Goal: Information Seeking & Learning: Learn about a topic

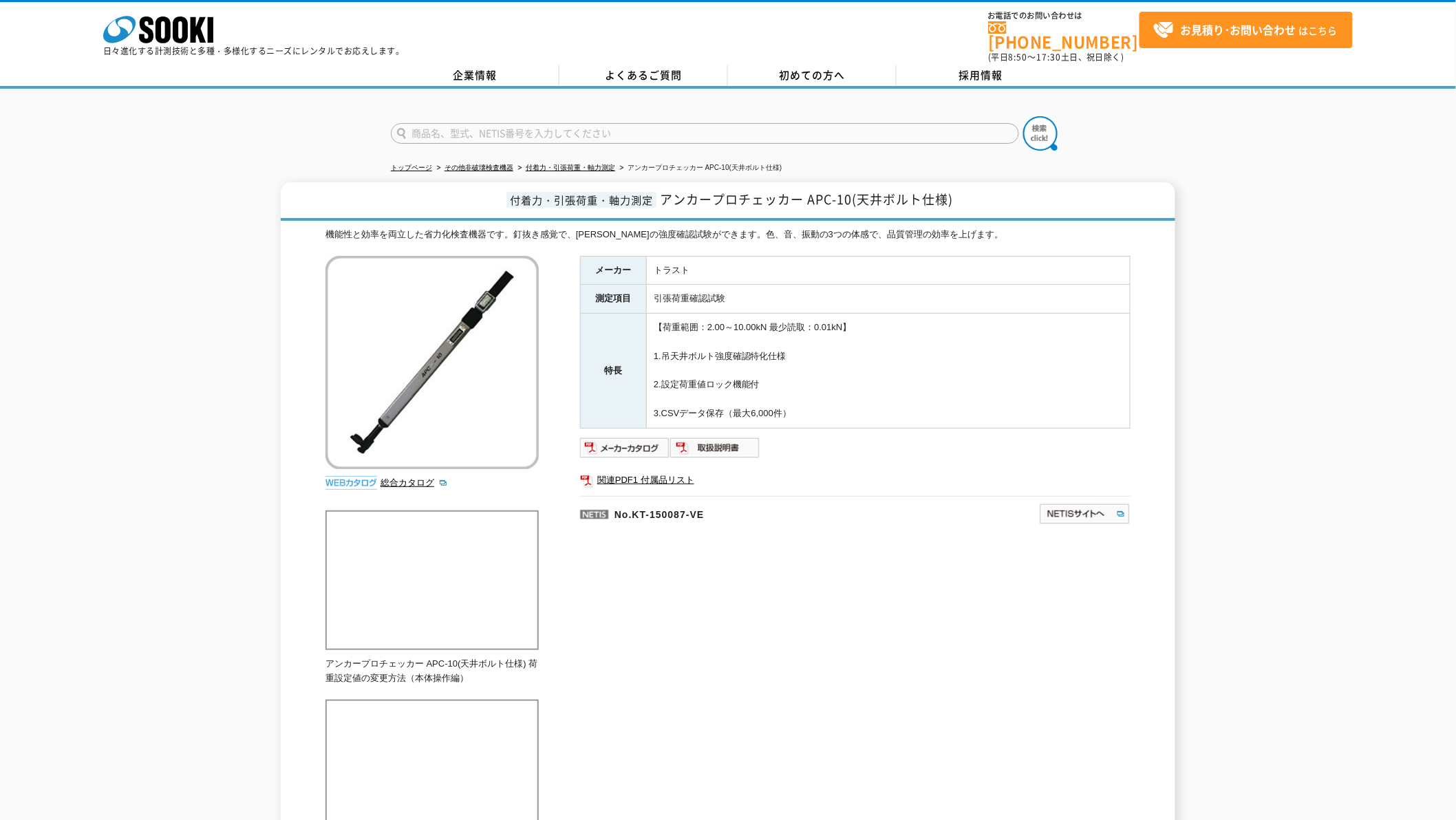
click at [634, 425] on div "メーカー トラスト 測定項目 引張荷重確認試験 特長 【荷重範囲：2.00～10.00kN 最少読取：0.01kN】 1.吊天井ボルト強度確認特化仕様 2.設…" at bounding box center [854, 404] width 550 height 297
click at [631, 442] on img at bounding box center [625, 447] width 90 height 22
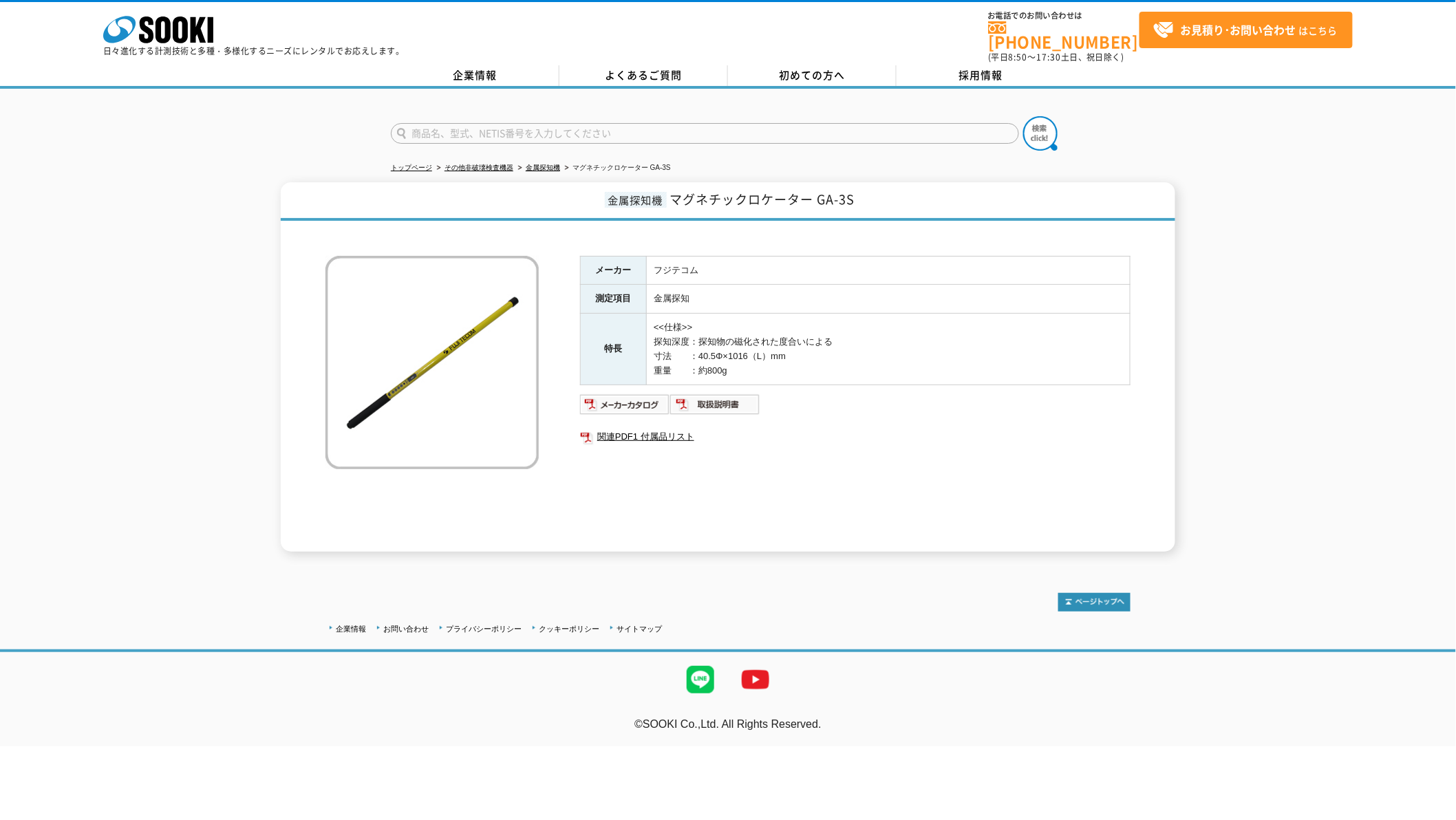
click at [554, 123] on input "text" at bounding box center [705, 133] width 628 height 20
type input "BTM-400K"
click at [1023, 116] on button at bounding box center [1040, 133] width 35 height 35
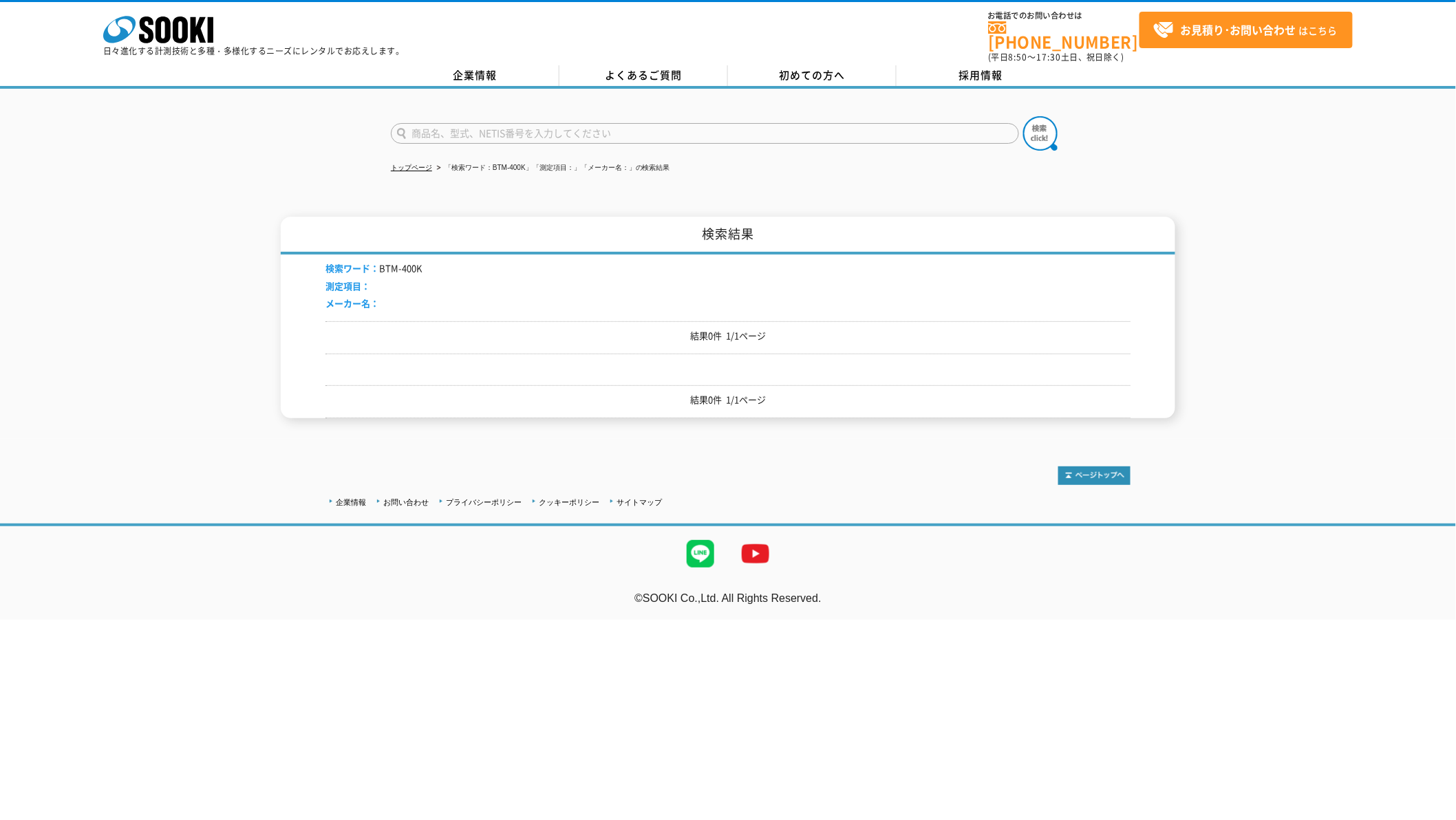
click at [476, 123] on input "text" at bounding box center [705, 133] width 628 height 20
type input "軸力"
click at [1023, 116] on button at bounding box center [1040, 133] width 35 height 35
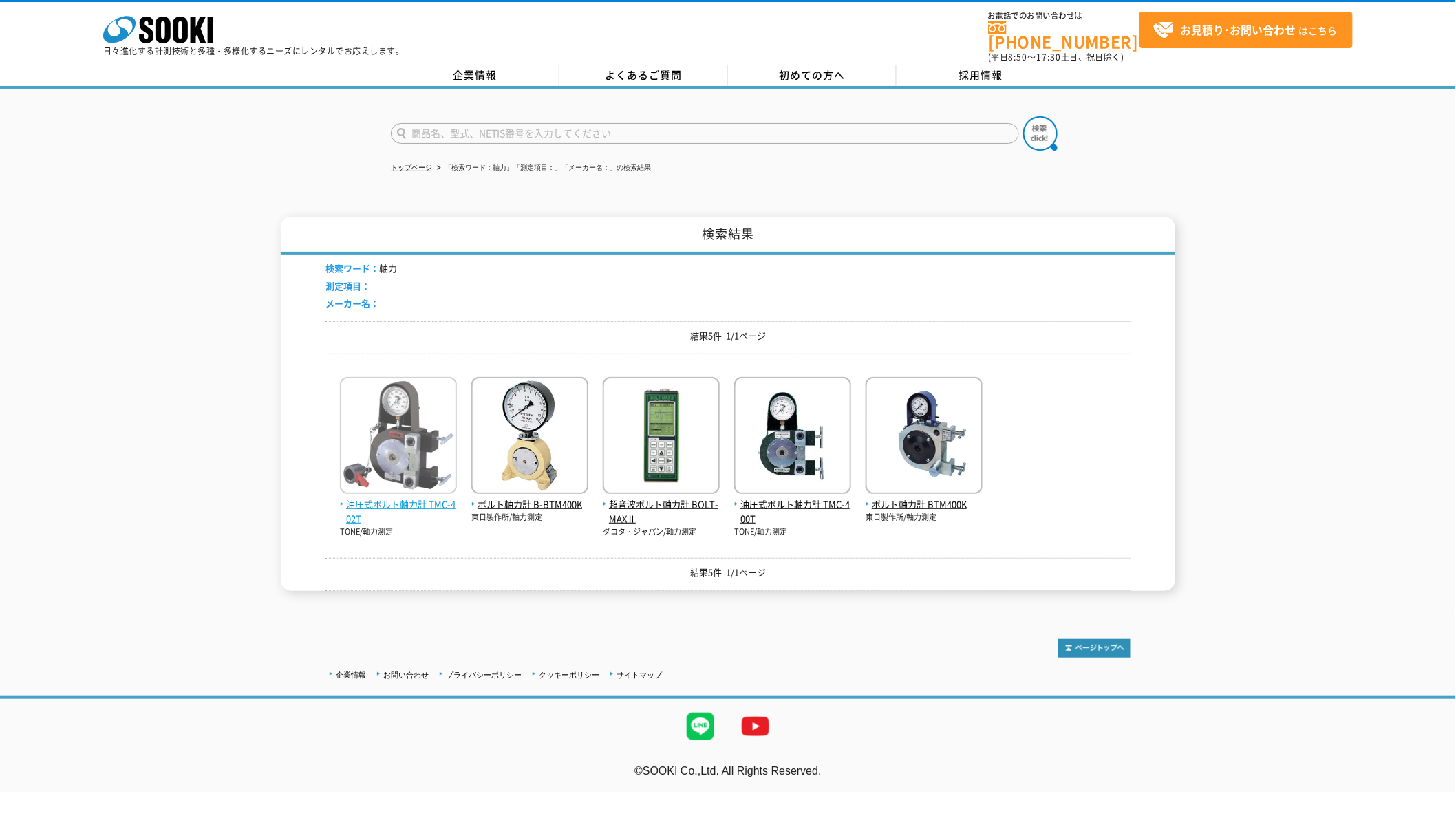
click at [382, 464] on img at bounding box center [398, 437] width 117 height 120
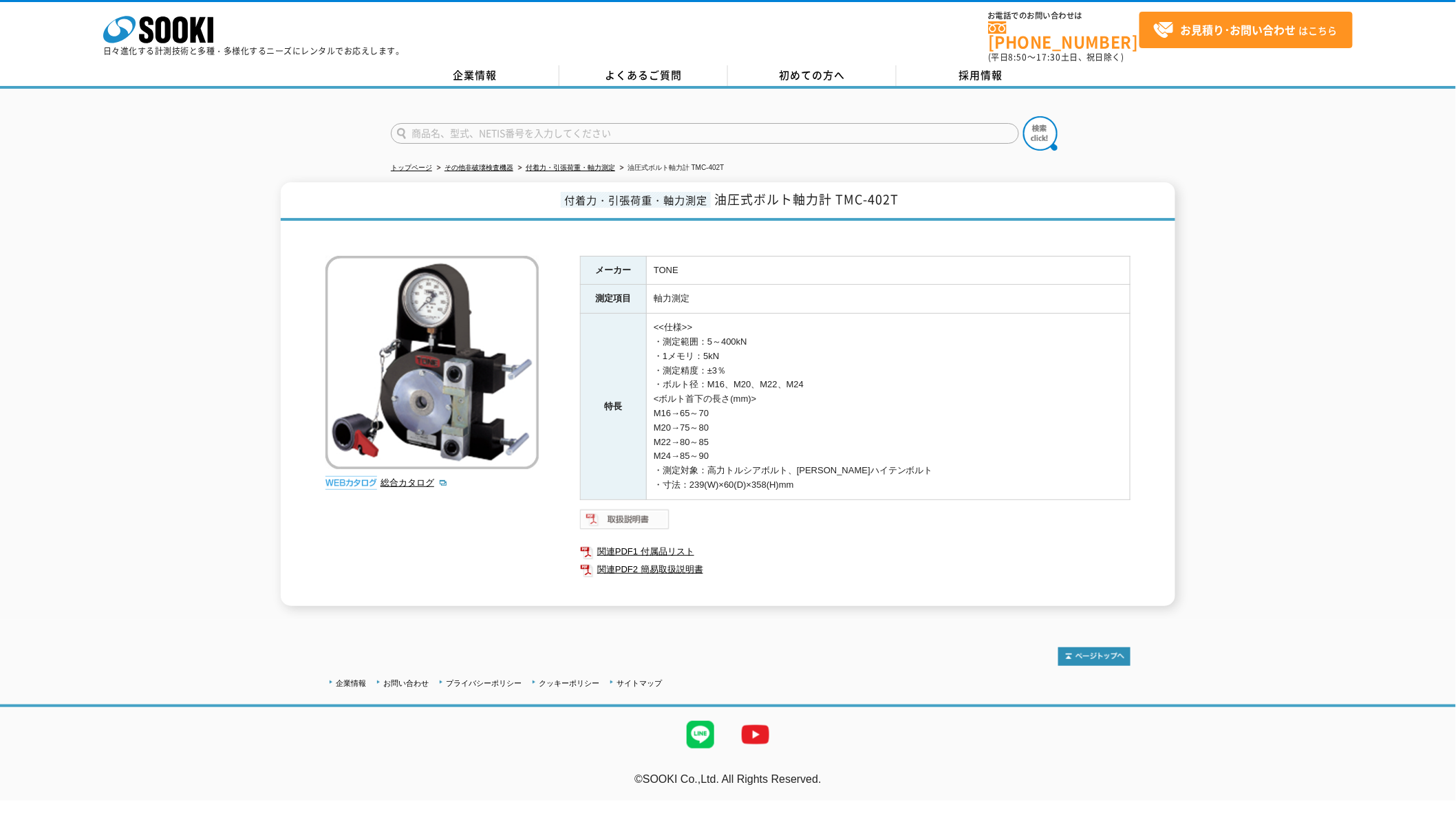
click at [634, 509] on img at bounding box center [625, 519] width 90 height 22
click at [494, 123] on input "text" at bounding box center [705, 133] width 628 height 20
type input "TKR"
click at [1023, 116] on button at bounding box center [1040, 133] width 35 height 35
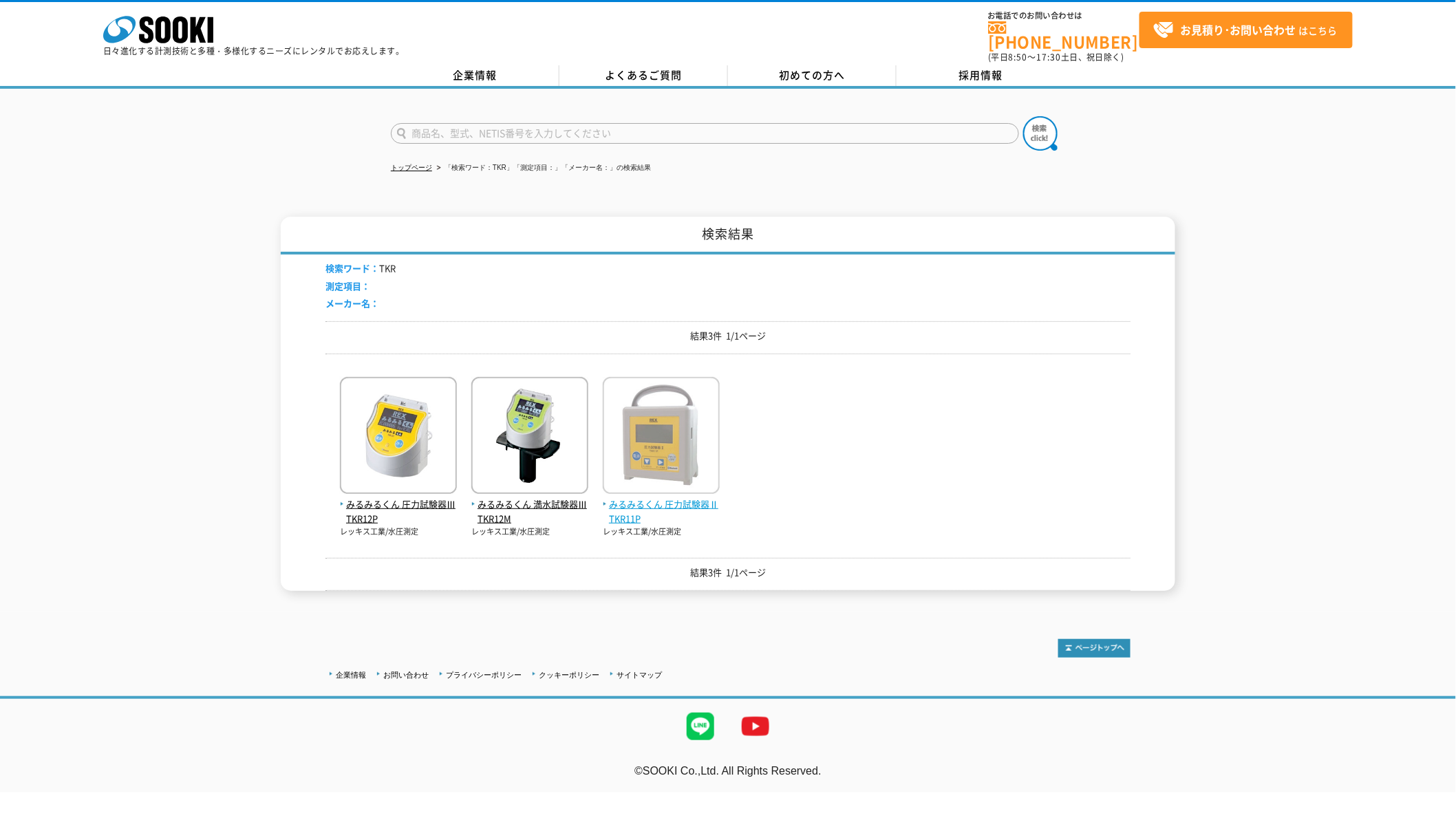
click at [681, 422] on img at bounding box center [661, 437] width 117 height 120
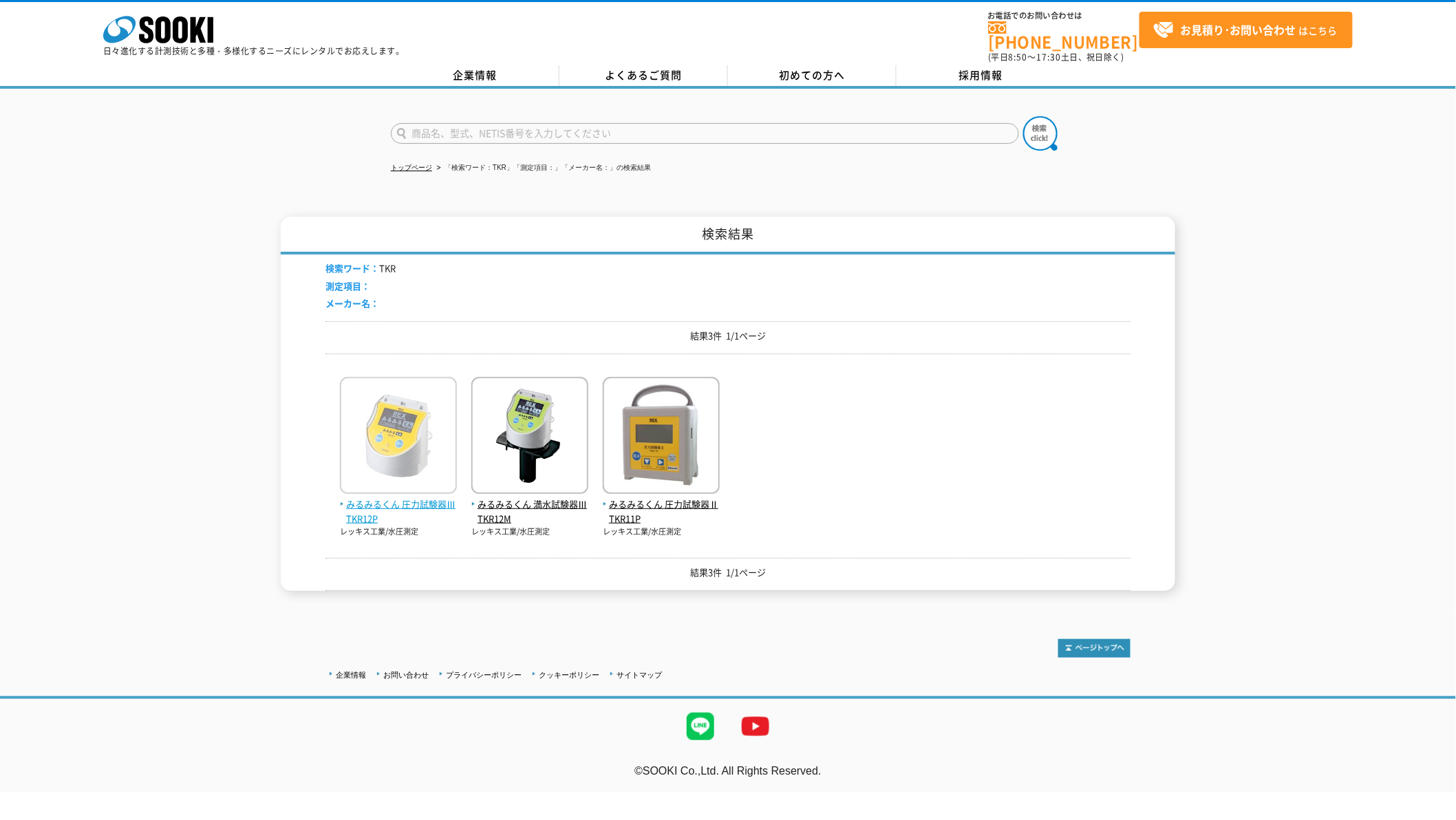
click at [390, 435] on img at bounding box center [398, 437] width 117 height 120
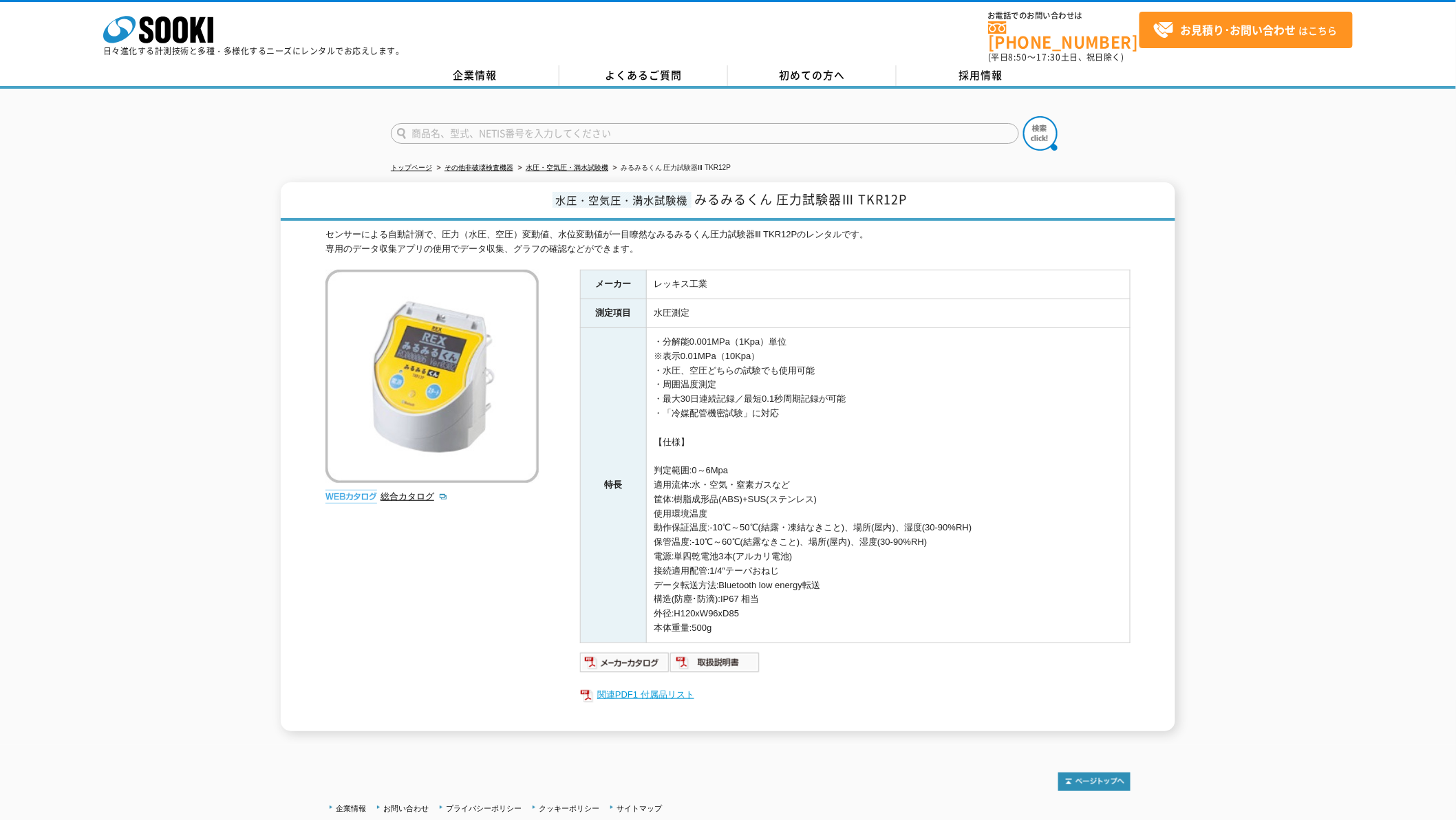
click at [624, 686] on link "関連PDF1 付属品リスト" at bounding box center [854, 695] width 550 height 18
drag, startPoint x: 714, startPoint y: 147, endPoint x: 711, endPoint y: 138, distance: 9.5
click at [714, 154] on ul "トップページ その他非破壊検査機器 水圧・空気圧・満水試験機 みるみるくん 圧力試験器Ⅲ TKR12P" at bounding box center [728, 168] width 674 height 28
click at [714, 133] on form at bounding box center [728, 135] width 674 height 39
click at [693, 128] on input "text" at bounding box center [705, 133] width 628 height 20
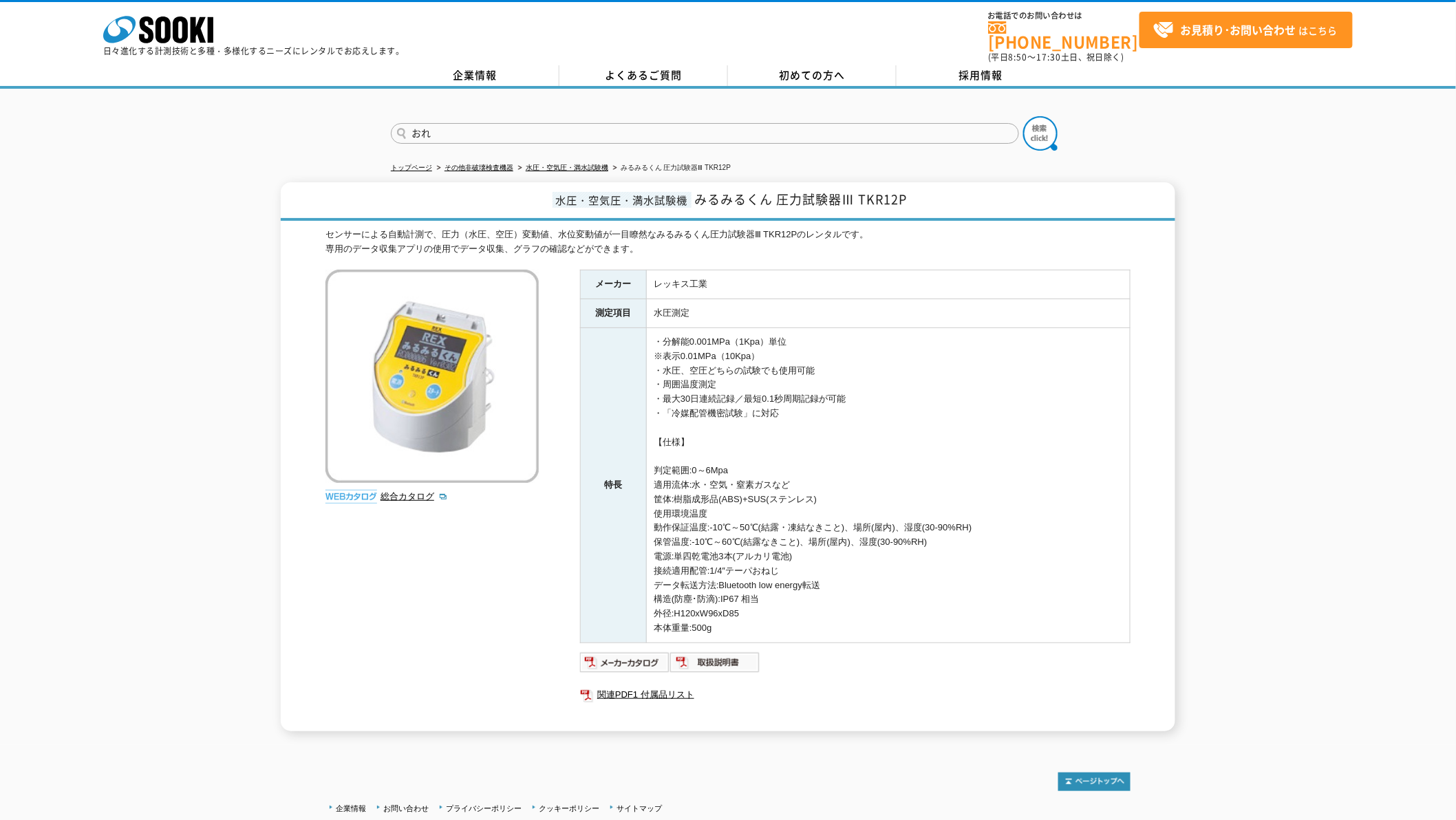
type input "お"
type input "premier"
click at [1023, 116] on button at bounding box center [1040, 133] width 35 height 35
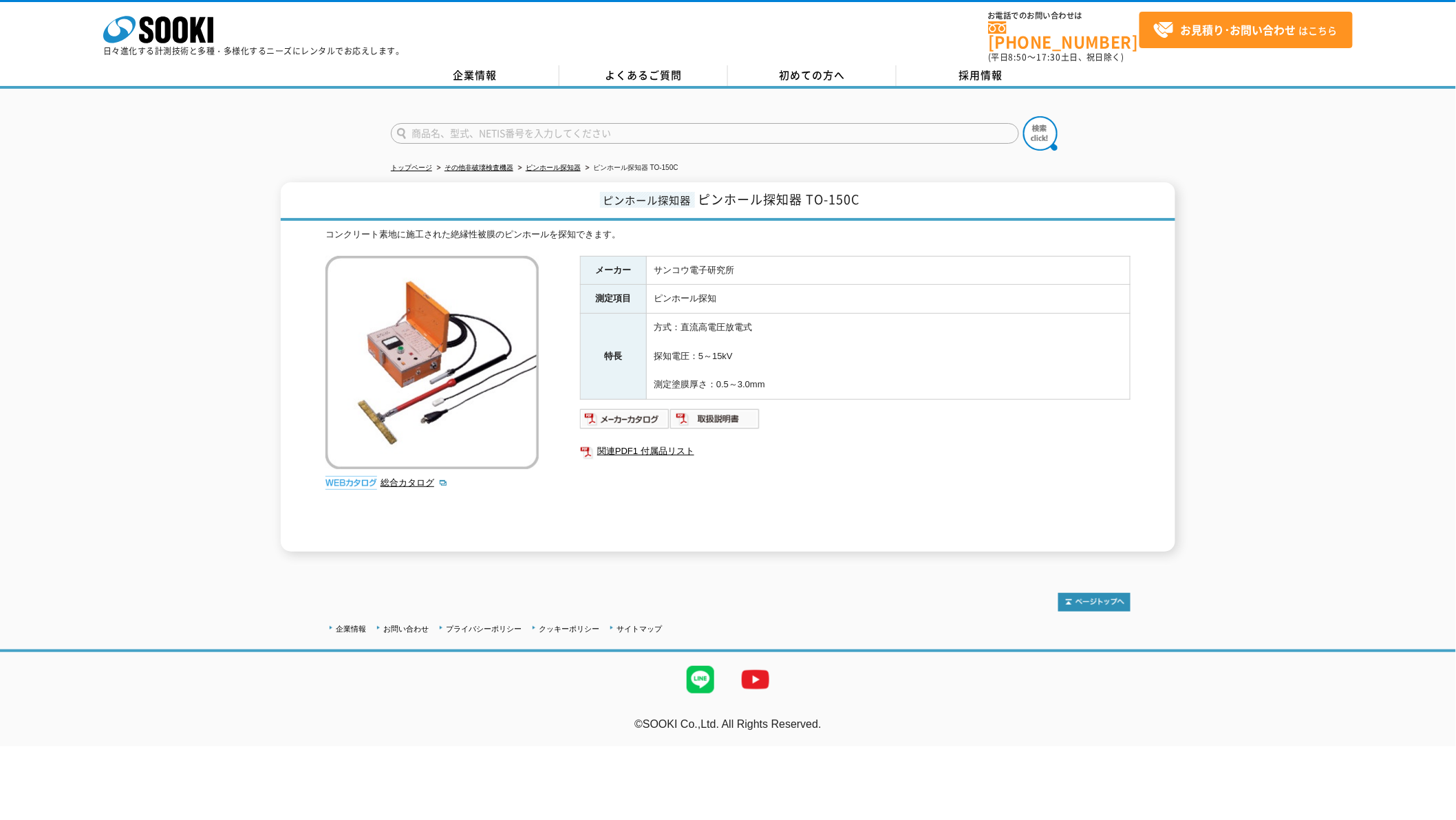
drag, startPoint x: 769, startPoint y: 126, endPoint x: 778, endPoint y: 128, distance: 9.2
click at [769, 127] on input "text" at bounding box center [705, 133] width 628 height 20
type input "HERIMA"
click at [1041, 132] on img at bounding box center [1040, 133] width 35 height 35
